Goal: Communication & Community: Answer question/provide support

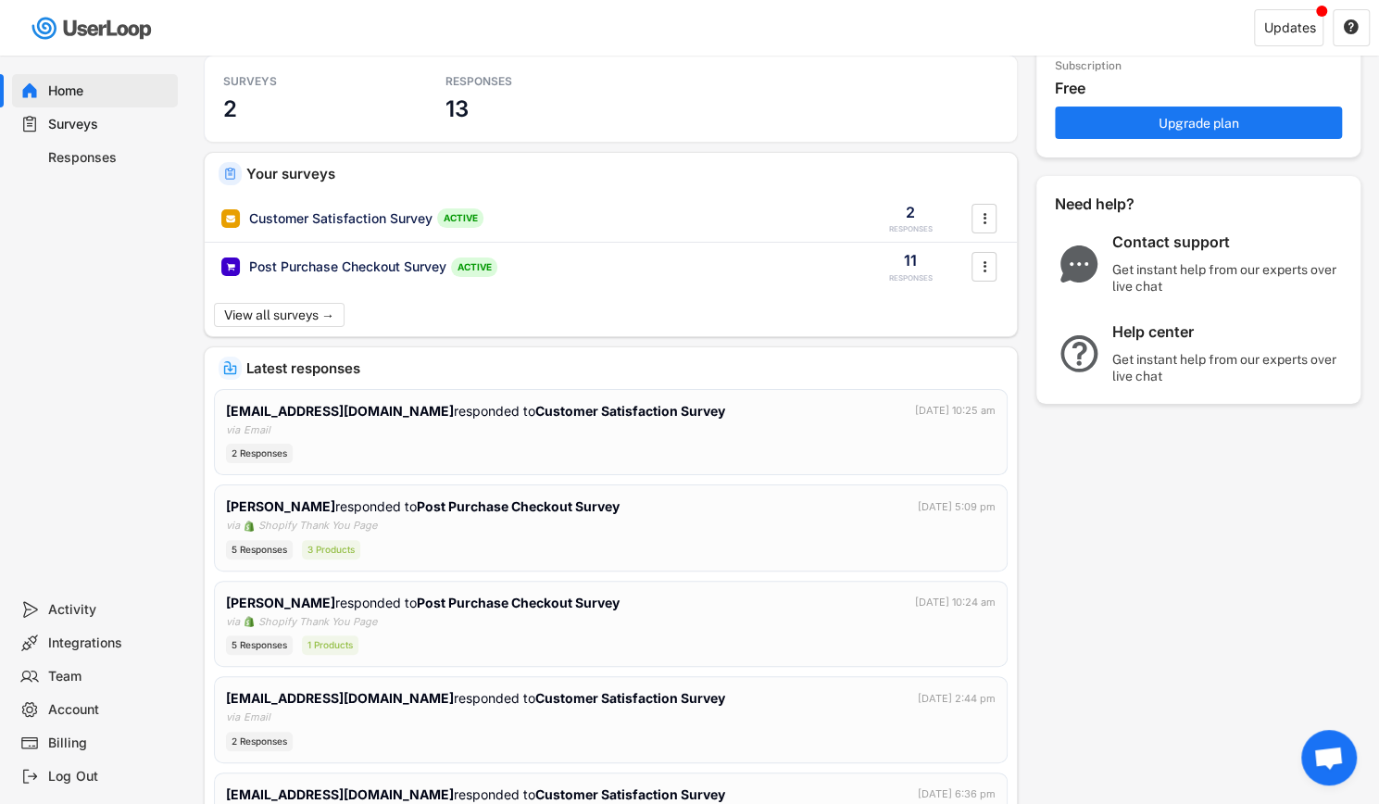
scroll to position [44, 0]
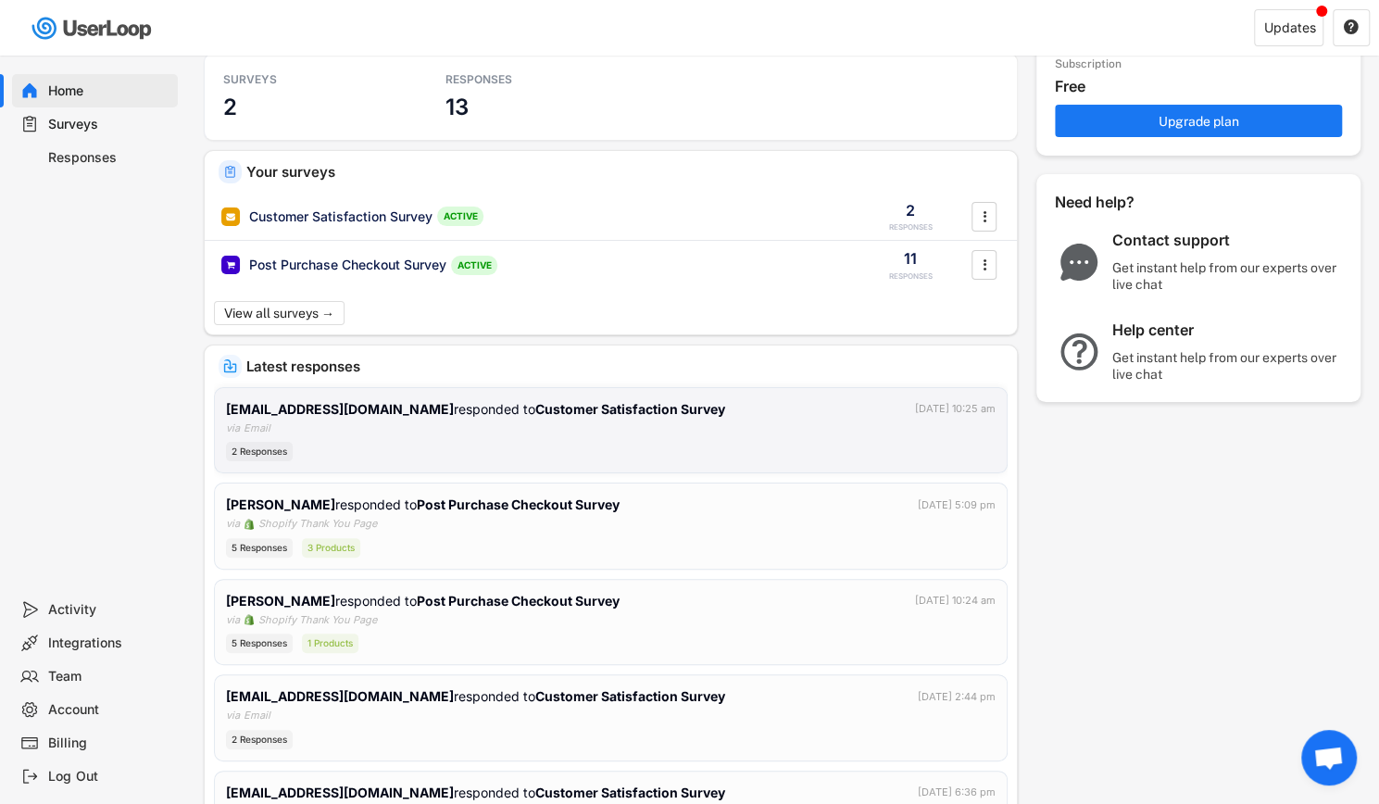
click at [270, 447] on div "2 Responses" at bounding box center [259, 451] width 67 height 19
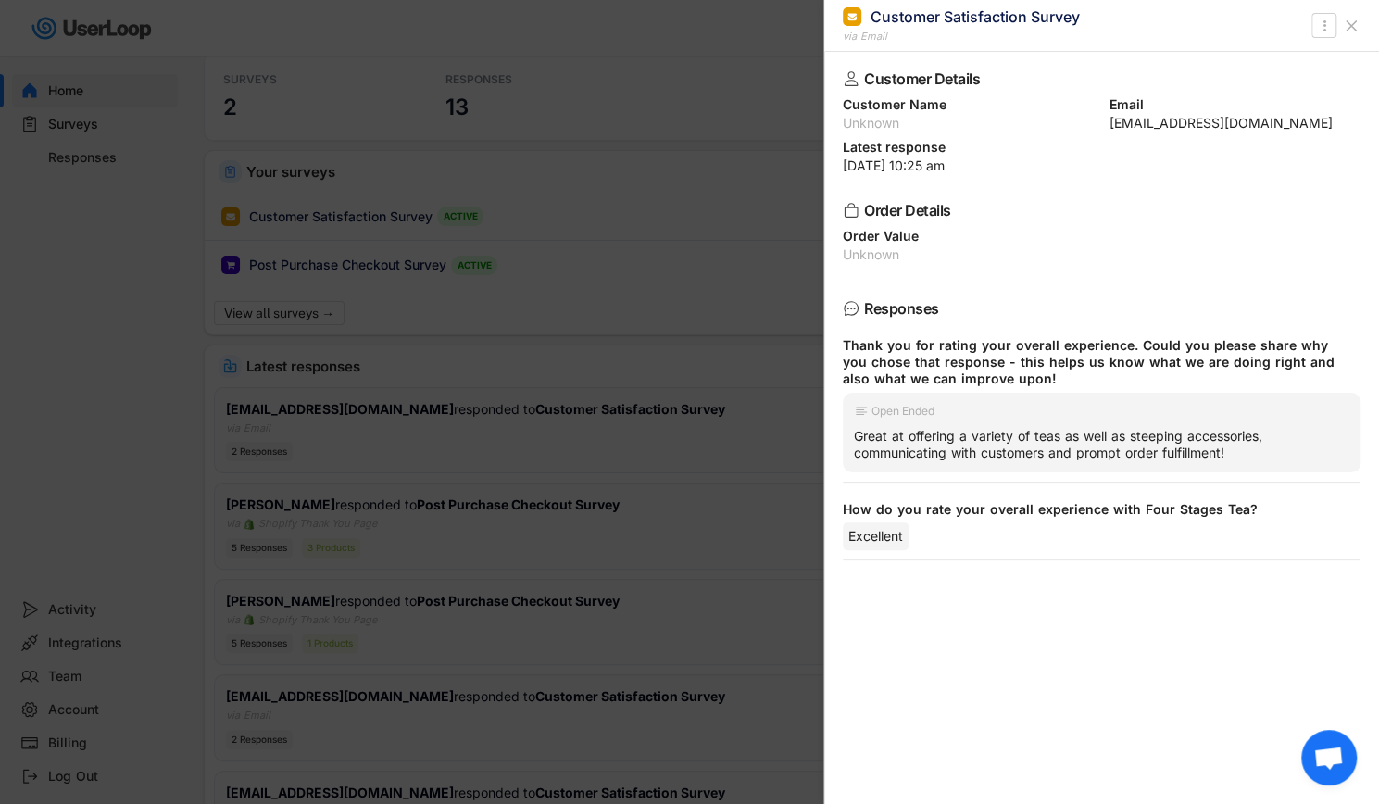
scroll to position [0, 0]
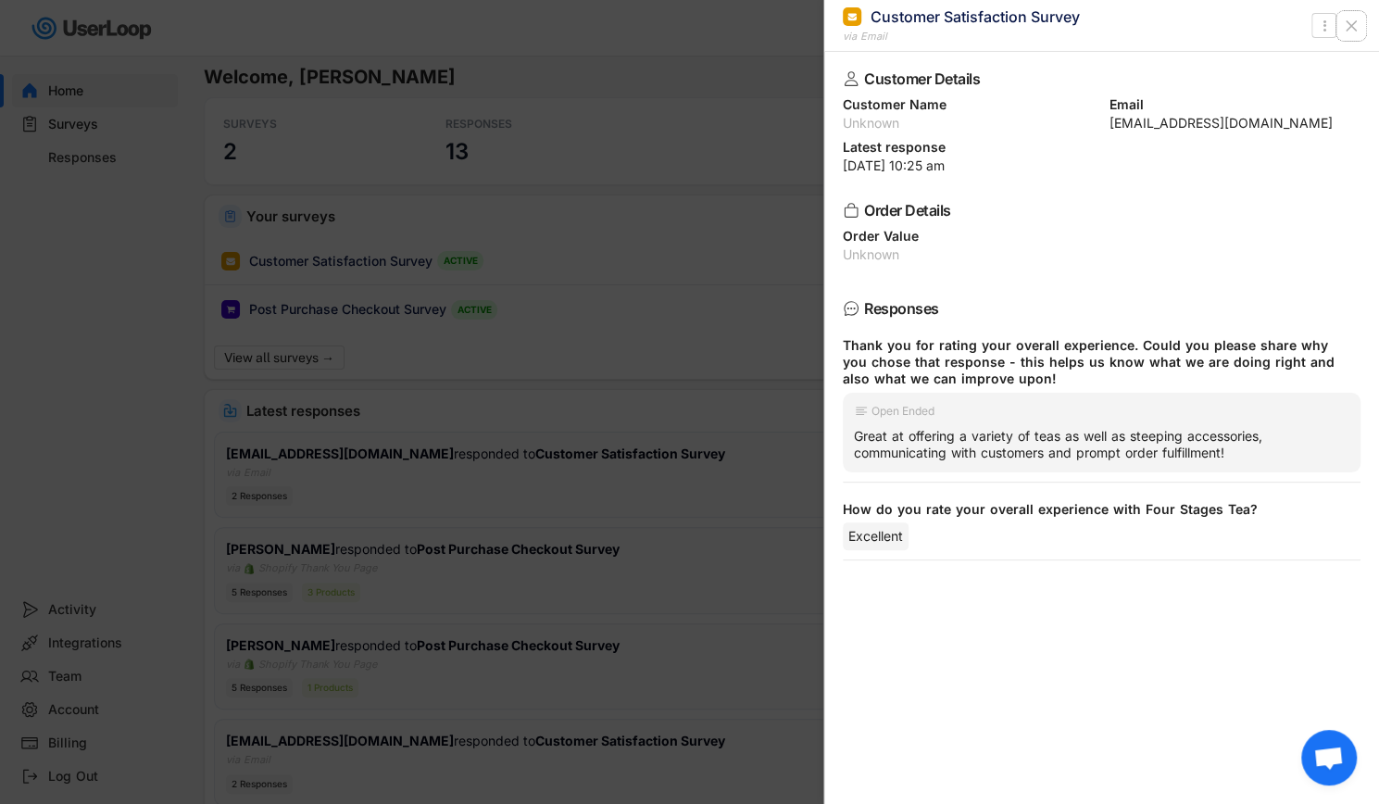
click at [1352, 25] on use at bounding box center [1351, 25] width 9 height 9
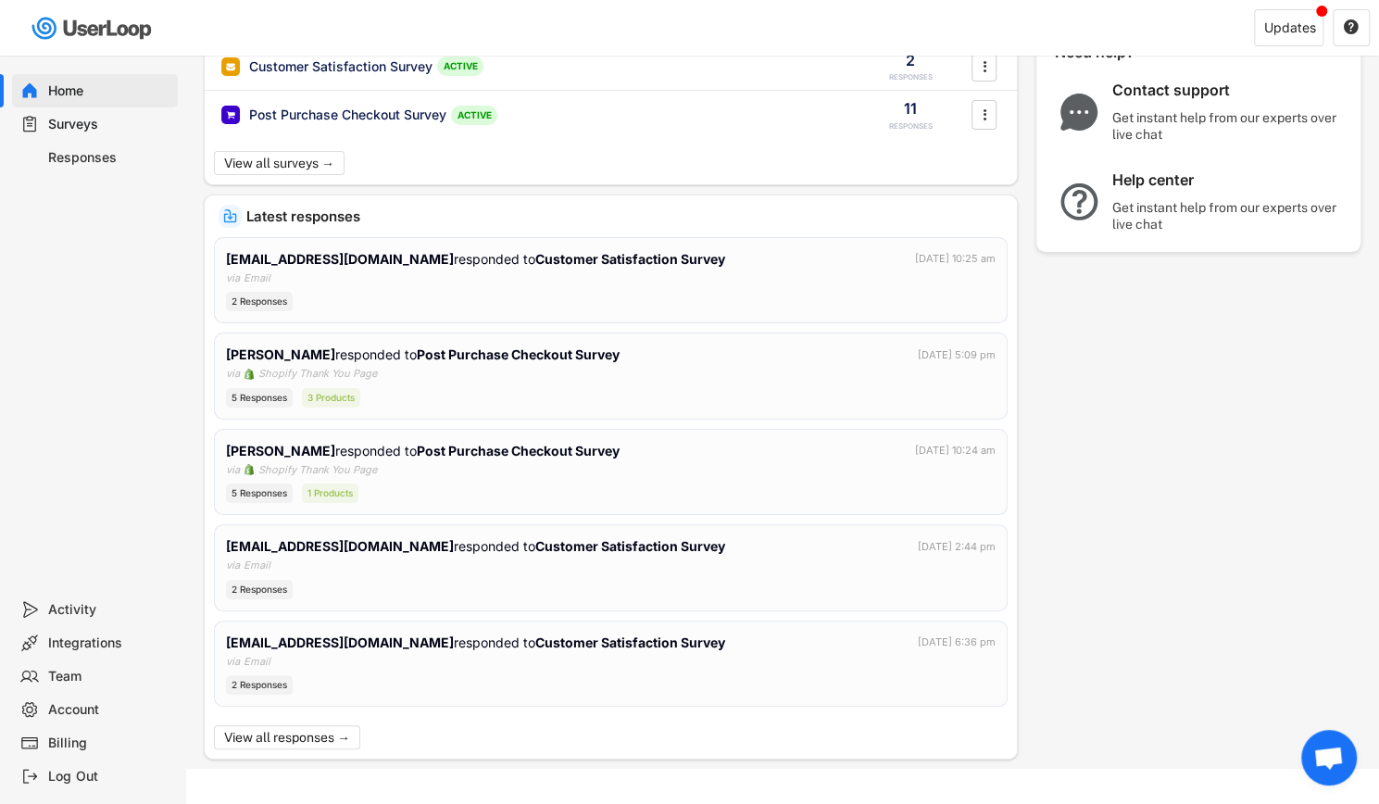
scroll to position [208, 0]
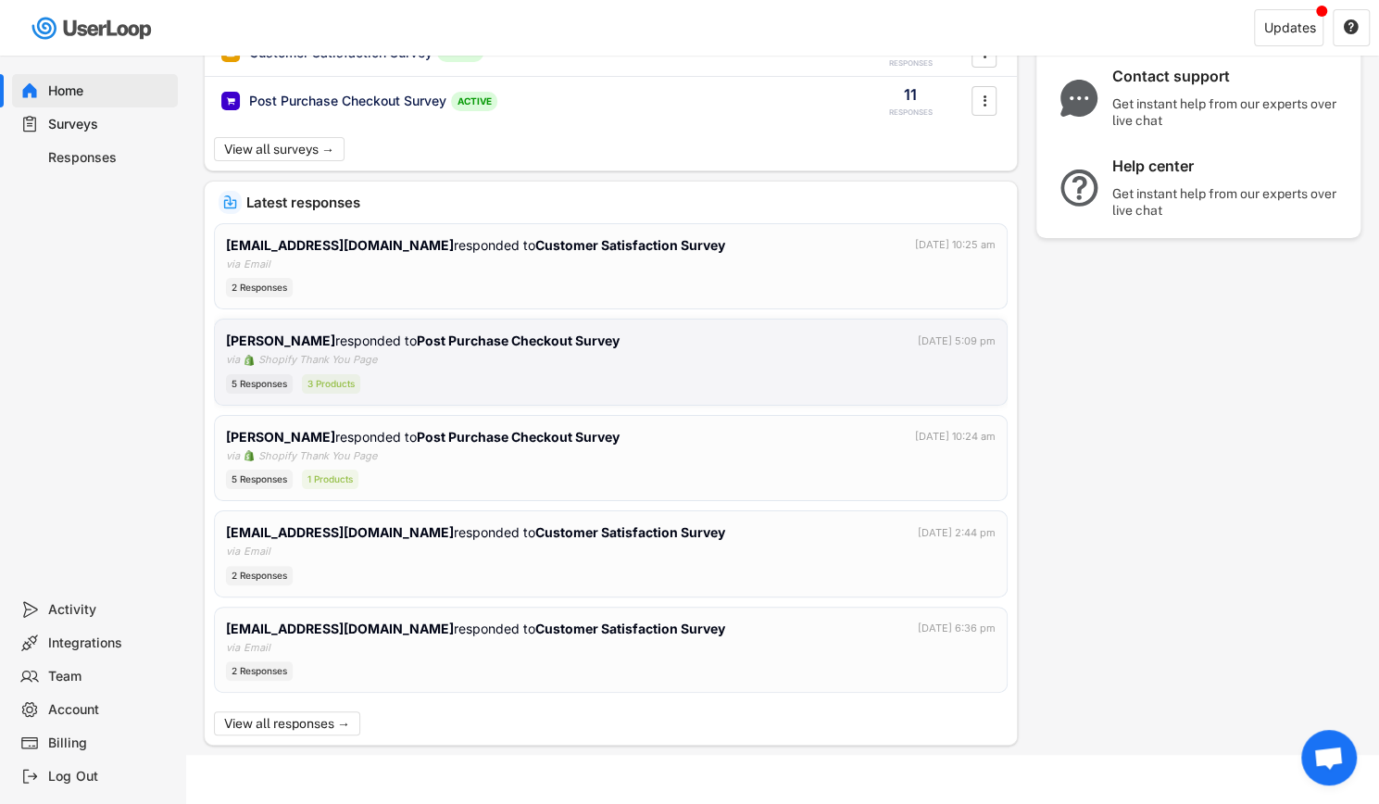
click at [477, 351] on div "[PERSON_NAME] responded to Post Purchase Checkout Survey [DATE] 5:09 pm via Sho…" at bounding box center [611, 362] width 770 height 63
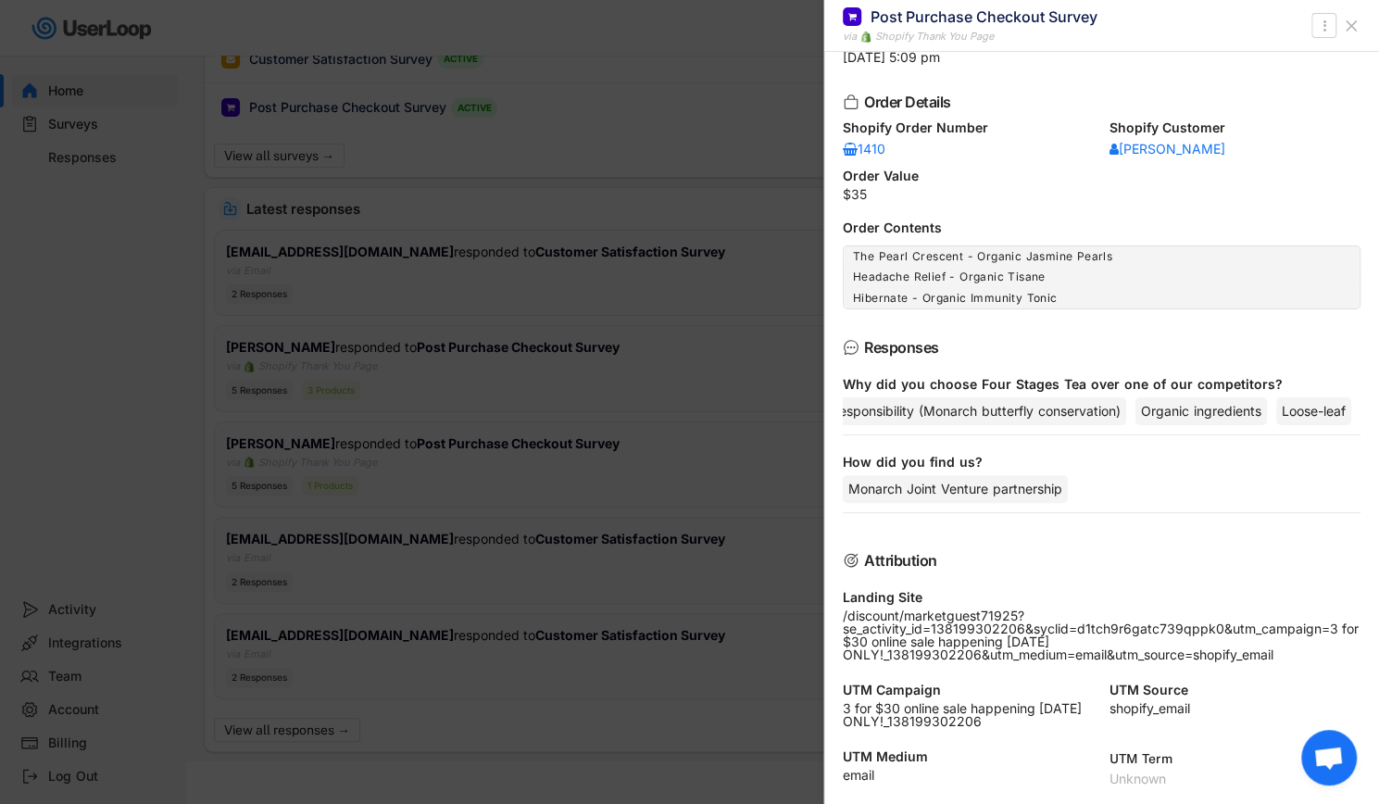
scroll to position [0, 0]
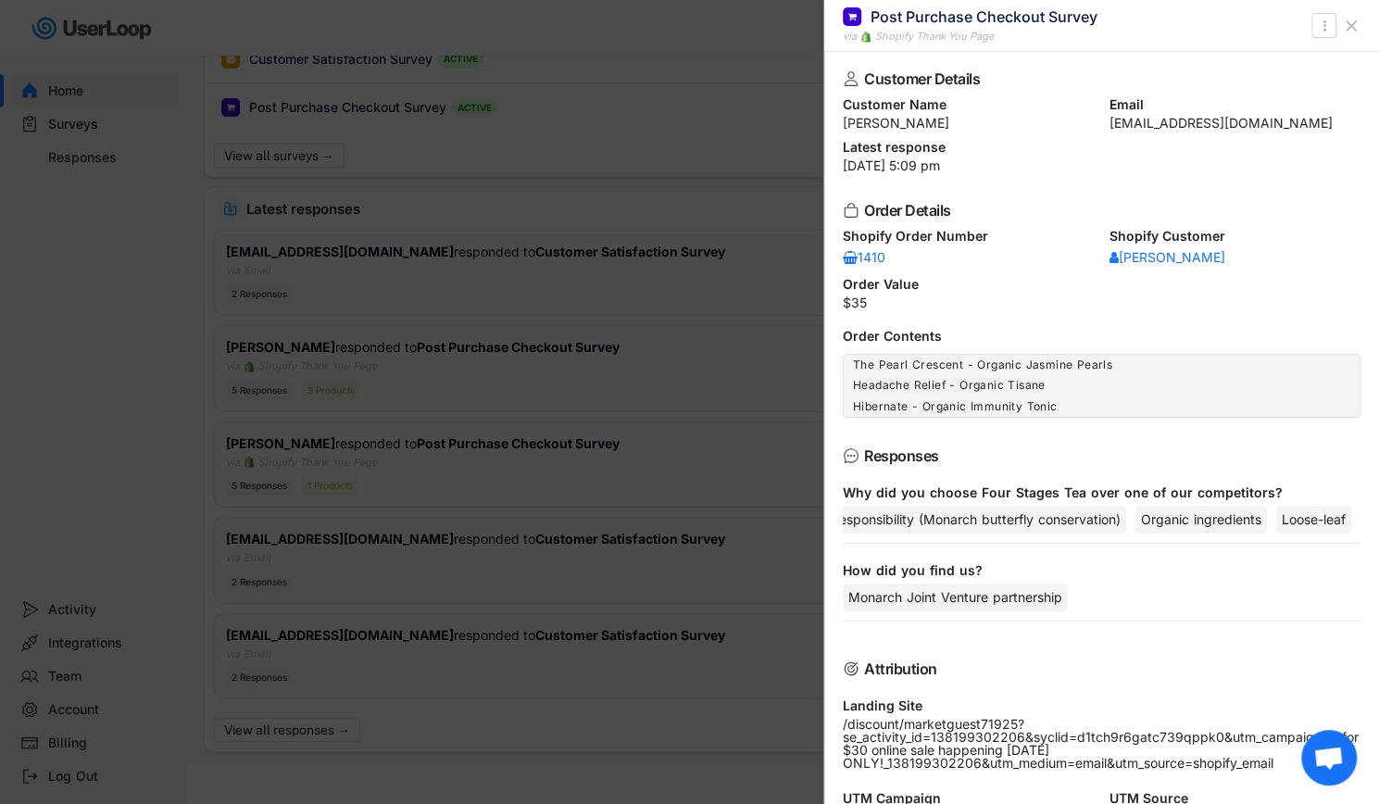
click at [1353, 30] on icon at bounding box center [1351, 26] width 19 height 19
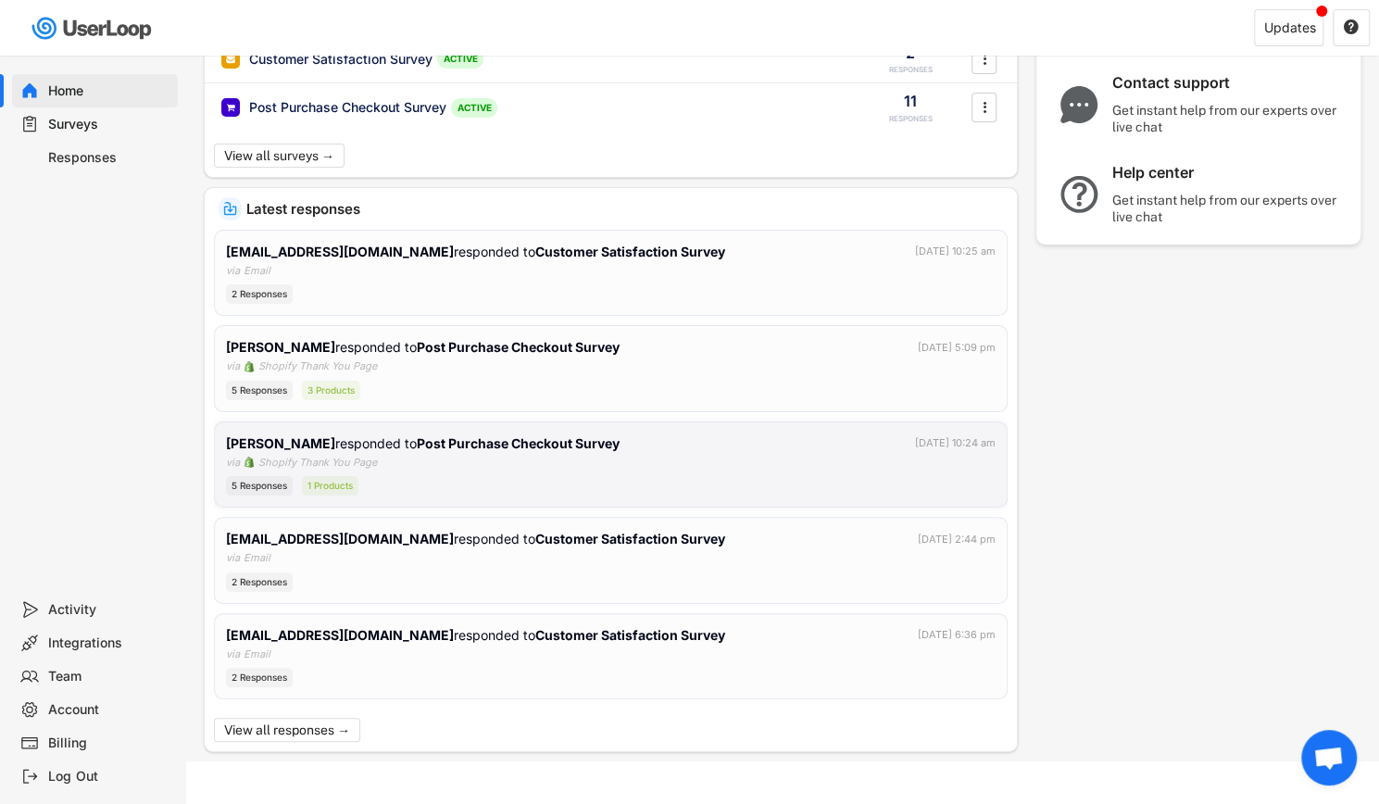
click at [517, 457] on div "[PERSON_NAME] responded to Post Purchase Checkout Survey [DATE] 10:24 am via Sh…" at bounding box center [611, 465] width 770 height 63
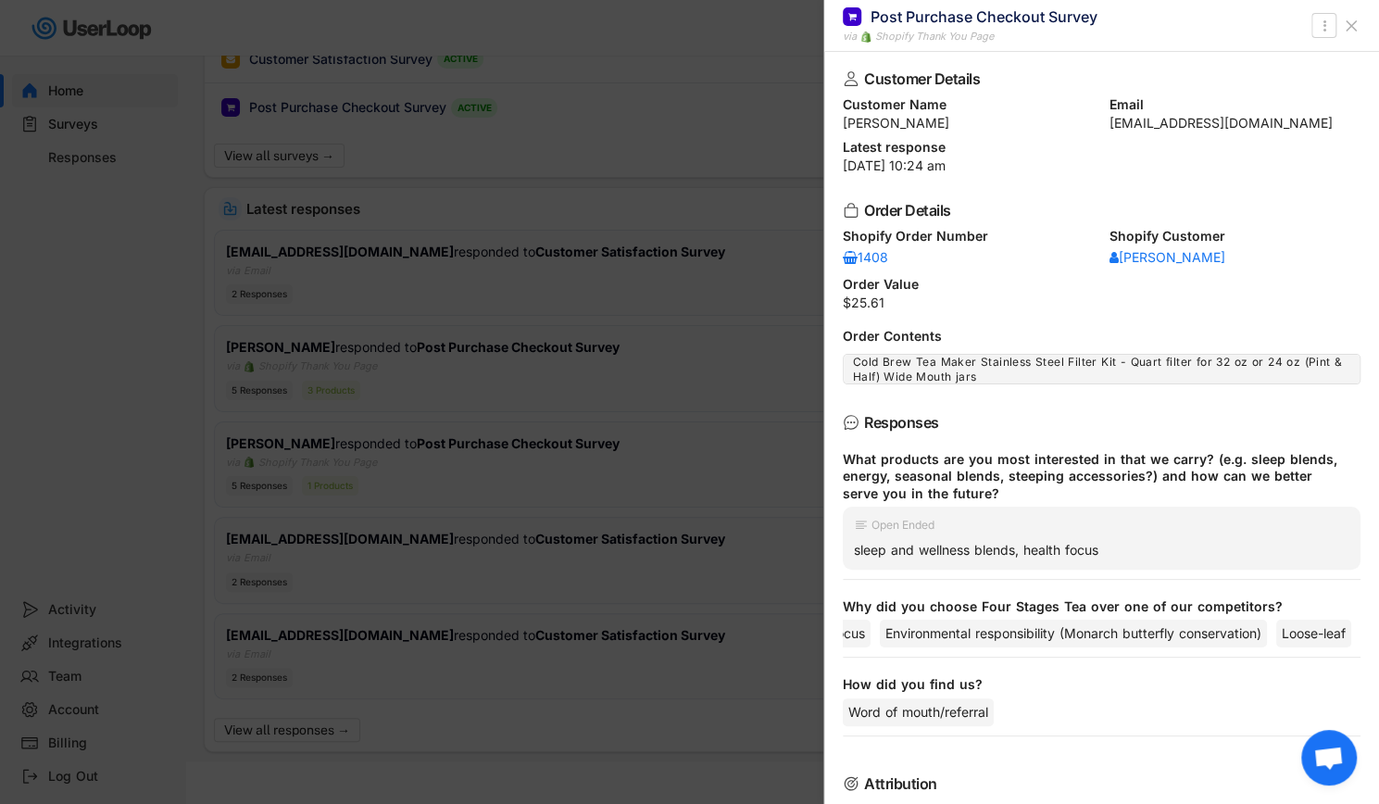
click at [1356, 22] on icon at bounding box center [1351, 26] width 19 height 19
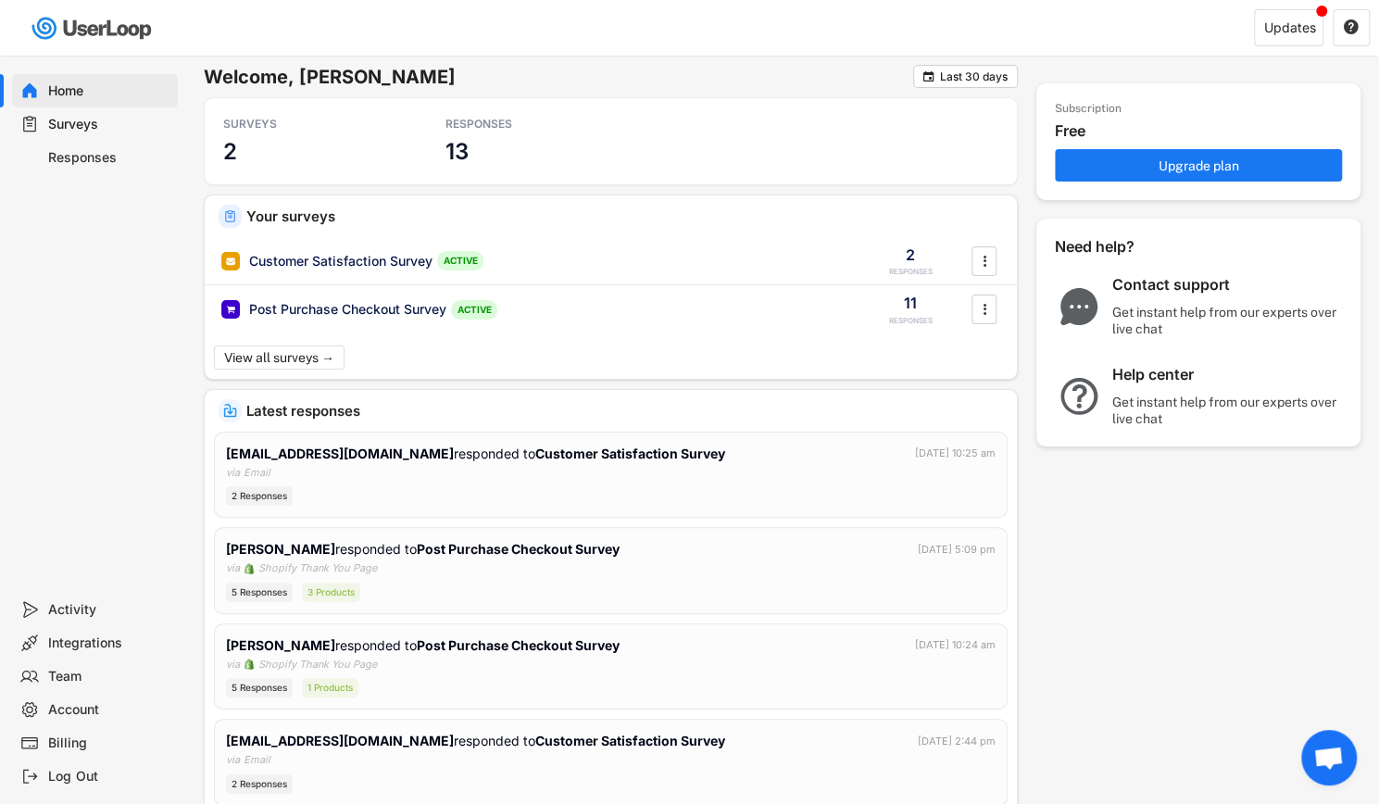
scroll to position [208, 0]
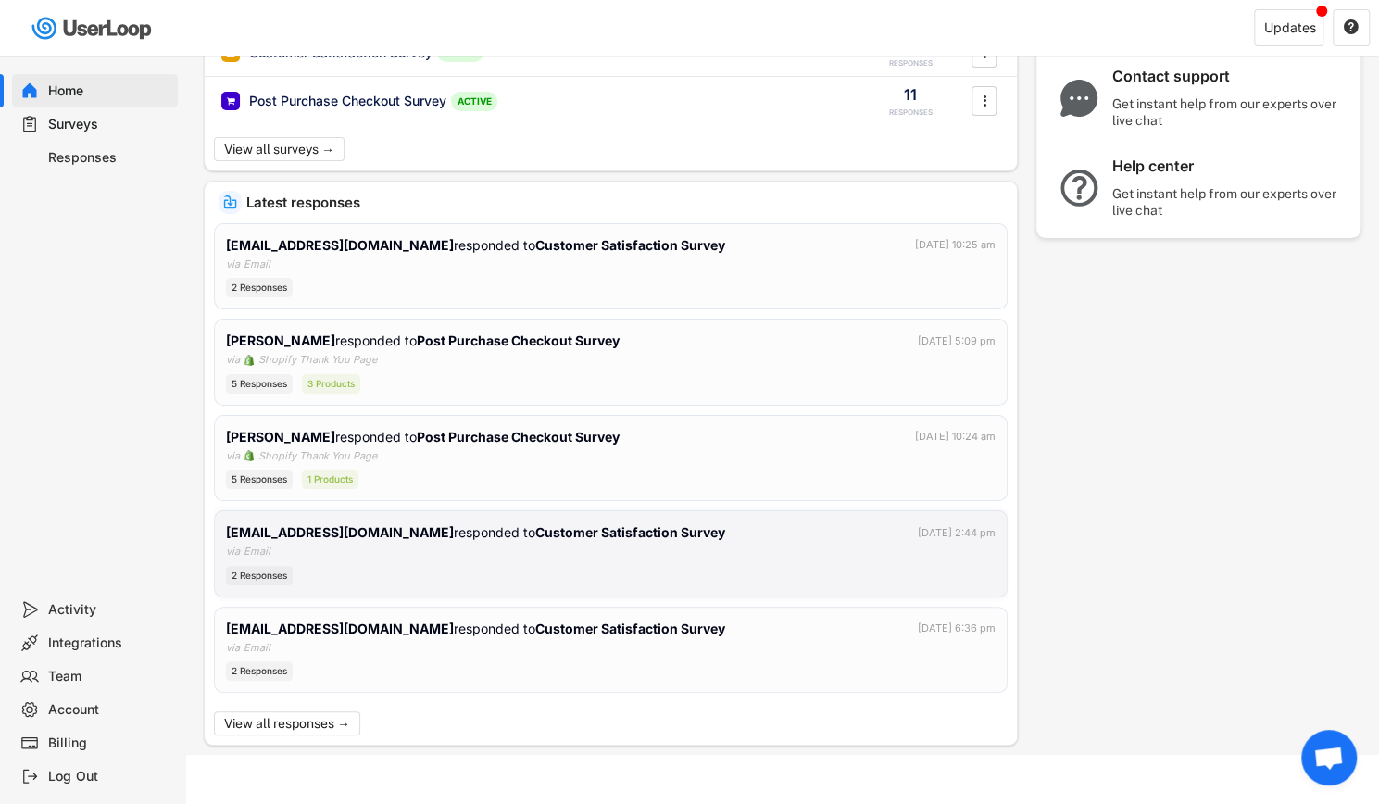
click at [430, 572] on div "2 Responses" at bounding box center [611, 575] width 770 height 19
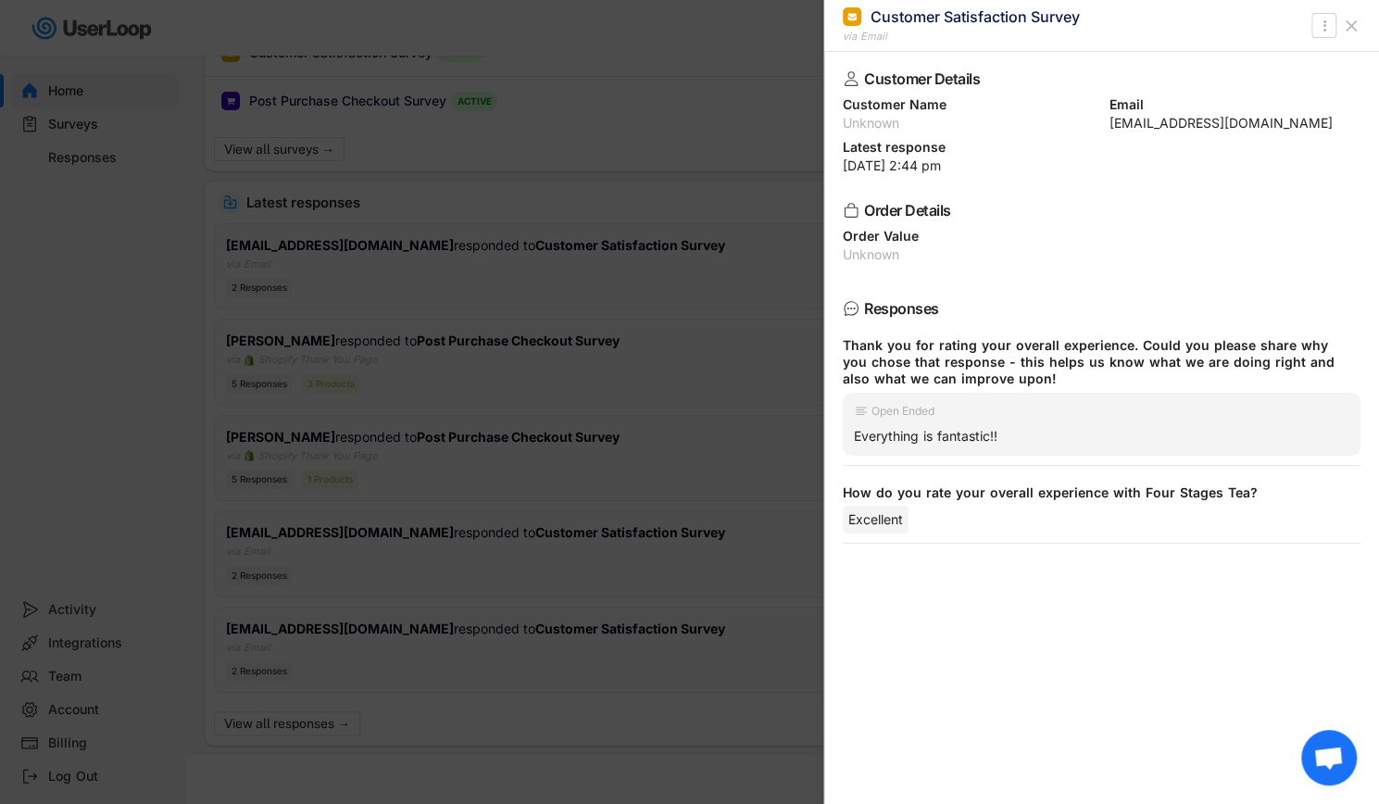
click at [1352, 25] on icon at bounding box center [1351, 26] width 19 height 19
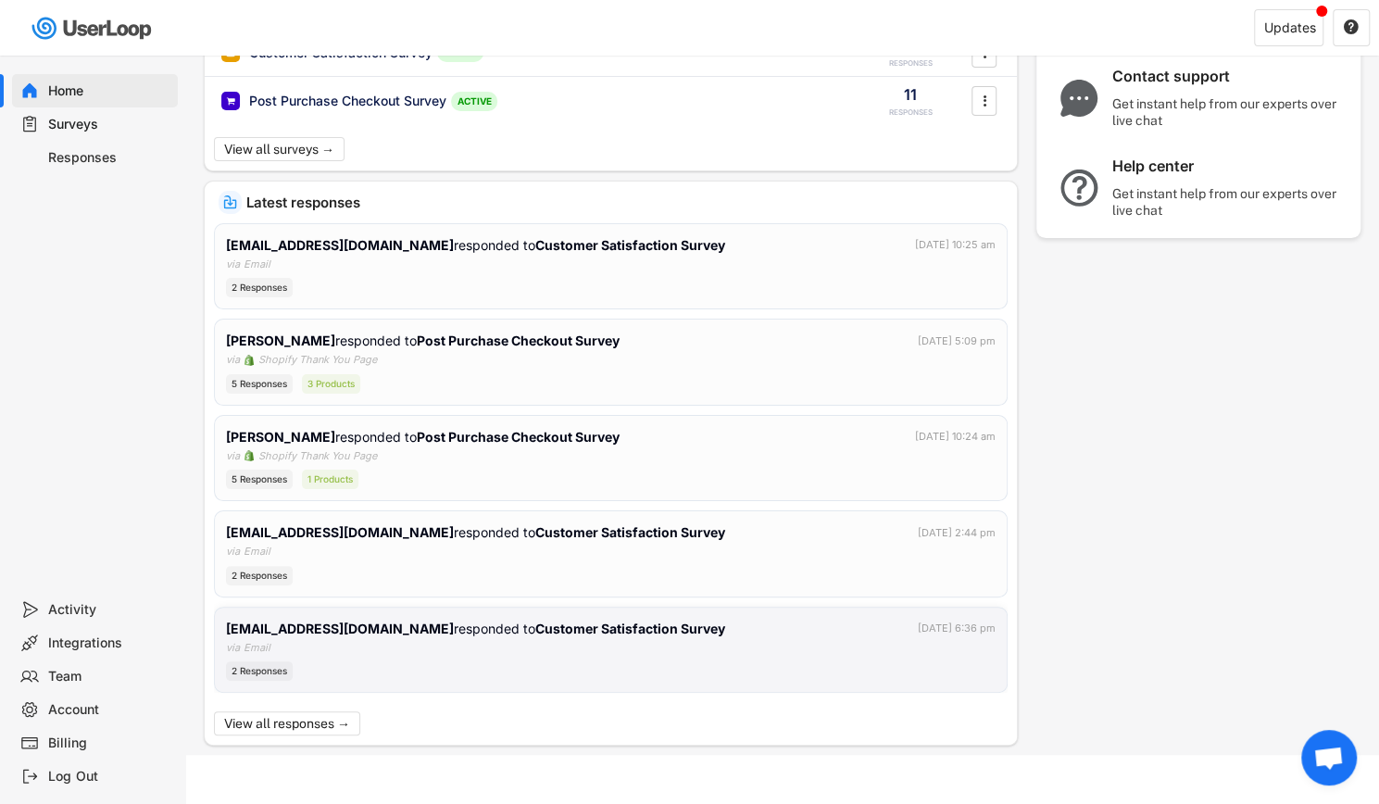
click at [450, 661] on div "2 Responses" at bounding box center [611, 670] width 770 height 19
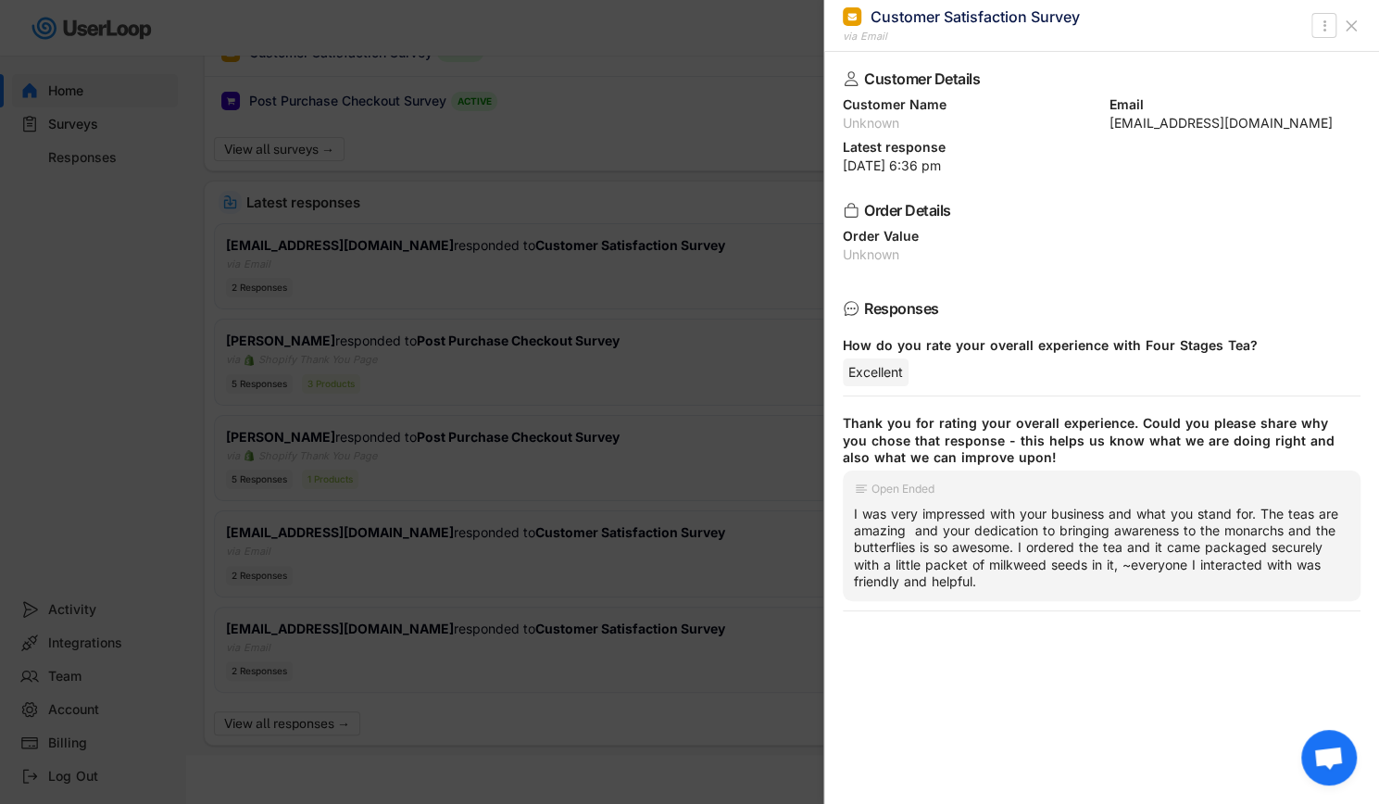
scroll to position [0, 0]
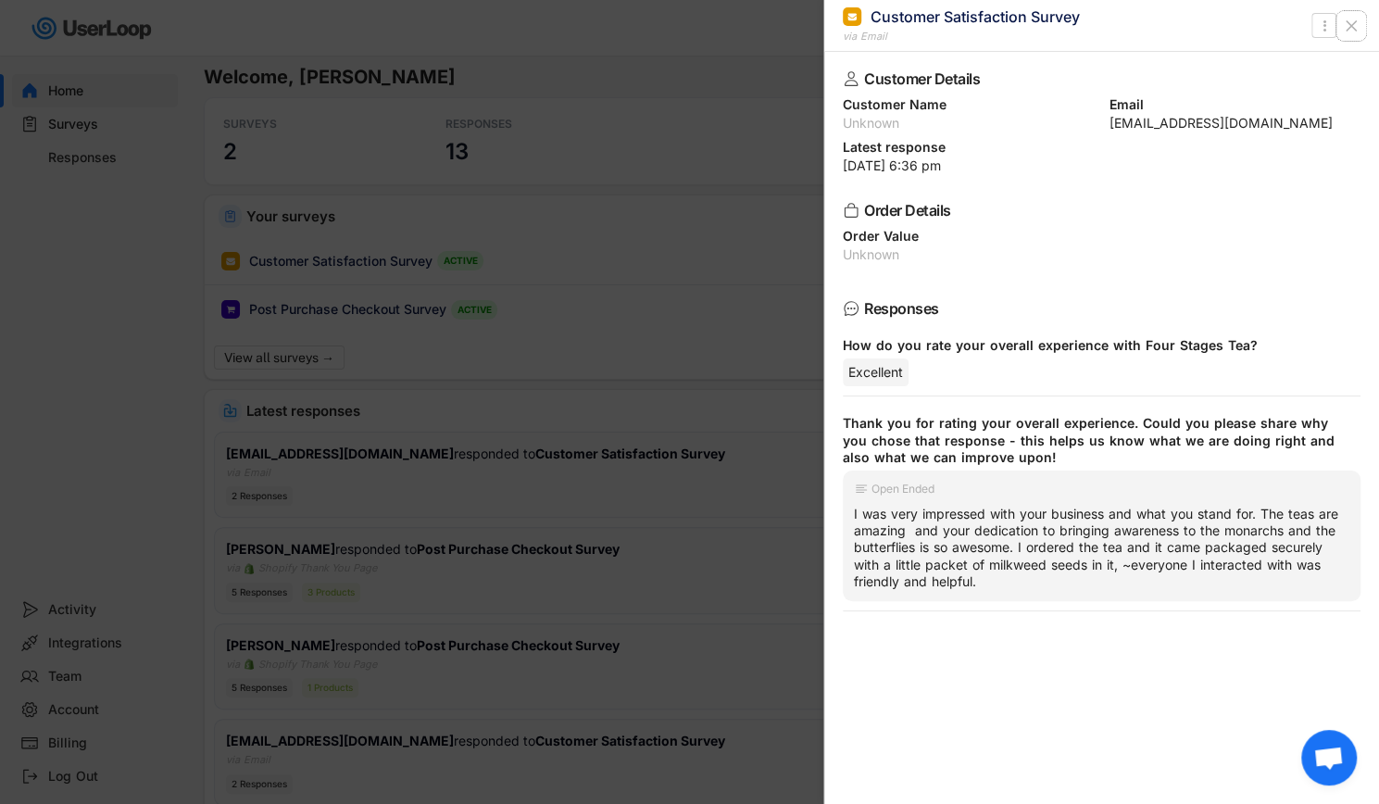
click at [1358, 21] on icon at bounding box center [1351, 26] width 19 height 19
